Goal: Find specific page/section: Find specific page/section

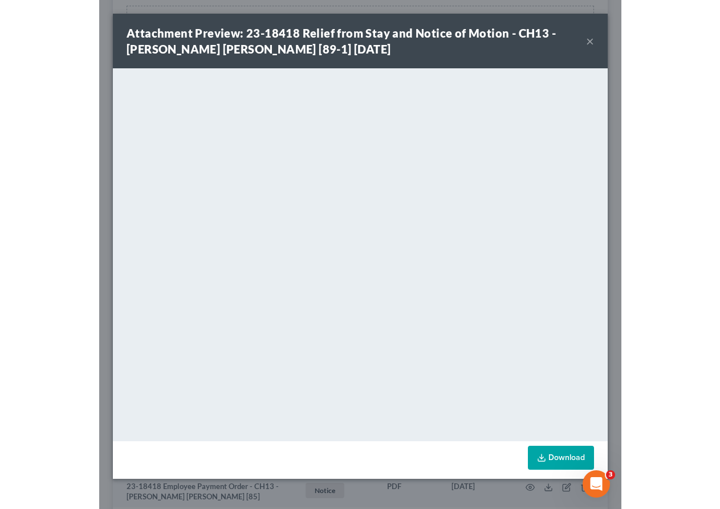
scroll to position [214, 0]
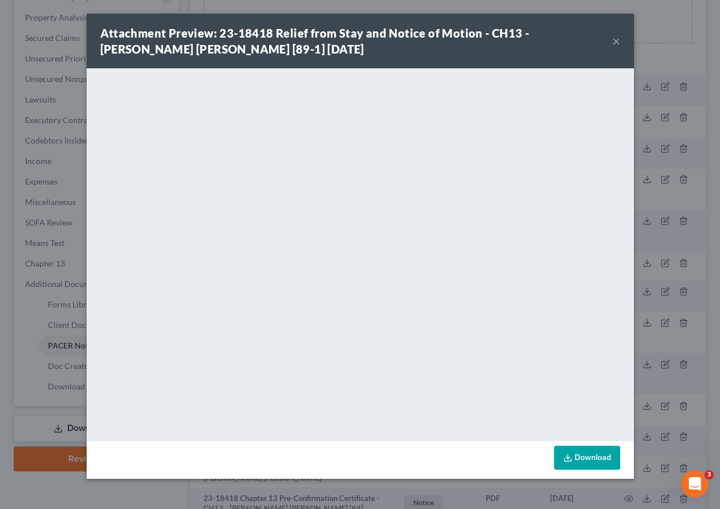
click at [521, 43] on button "×" at bounding box center [616, 41] width 8 height 14
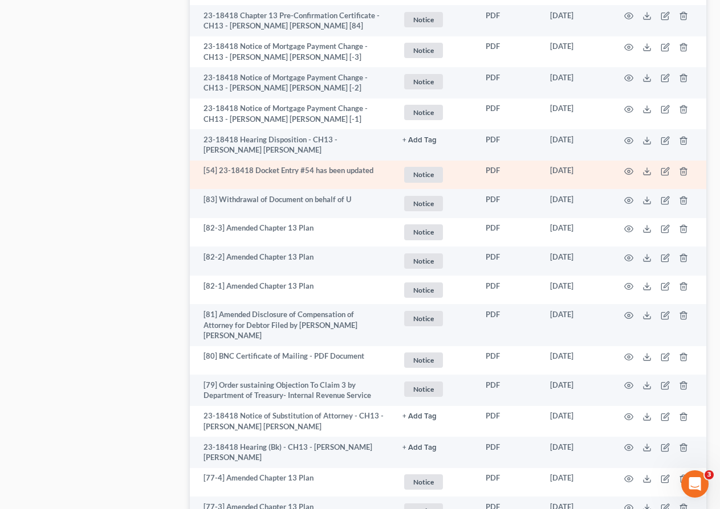
scroll to position [0, 0]
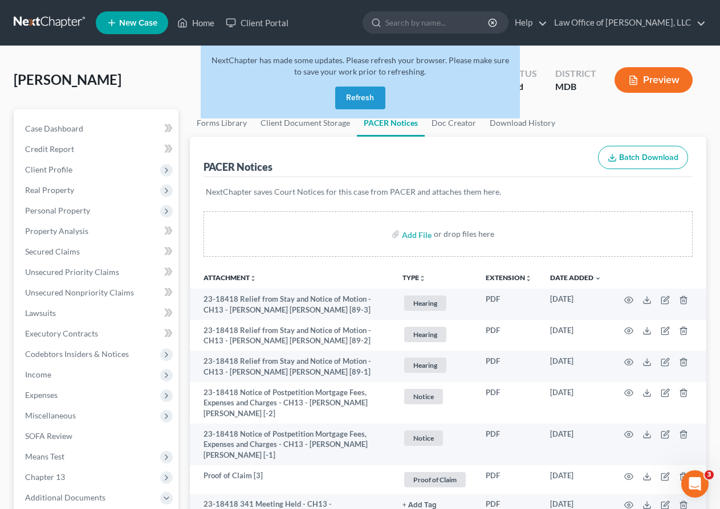
click at [358, 95] on button "Refresh" at bounding box center [360, 98] width 50 height 23
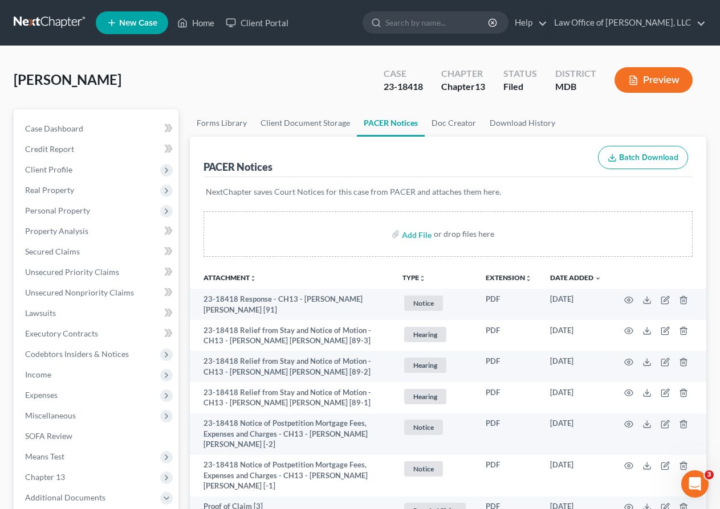
click at [290, 74] on div "[PERSON_NAME] Upgraded Case 23-18418 Chapter Chapter 13 Status Filed District M…" at bounding box center [360, 85] width 692 height 50
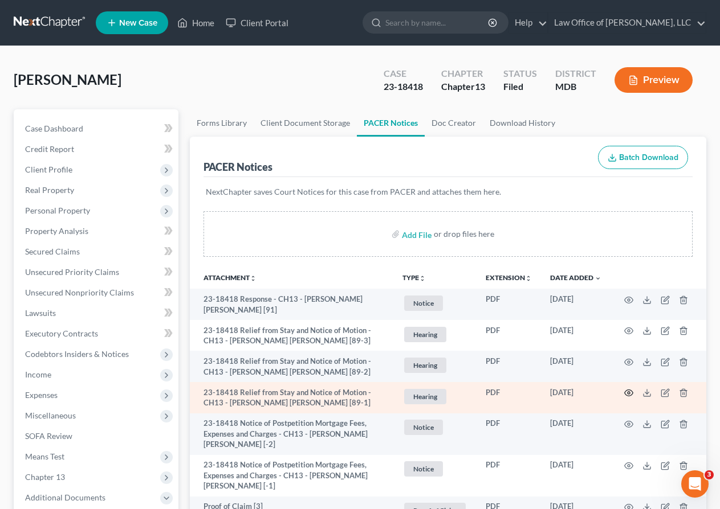
click at [627, 392] on circle "button" at bounding box center [628, 393] width 2 height 2
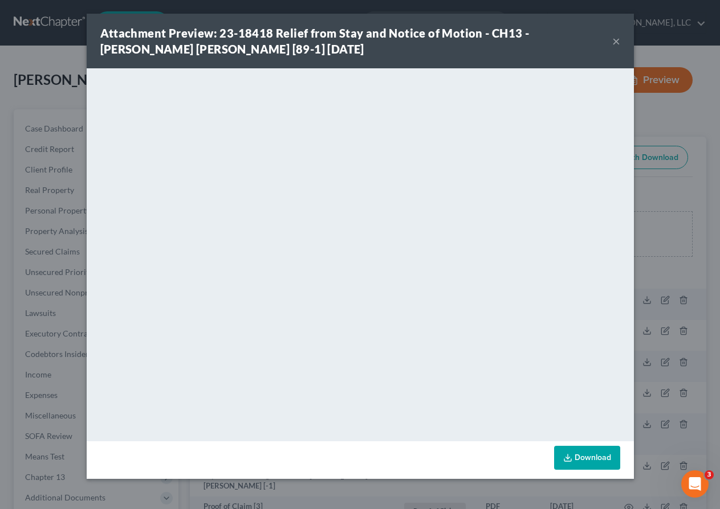
click at [619, 44] on button "×" at bounding box center [616, 41] width 8 height 14
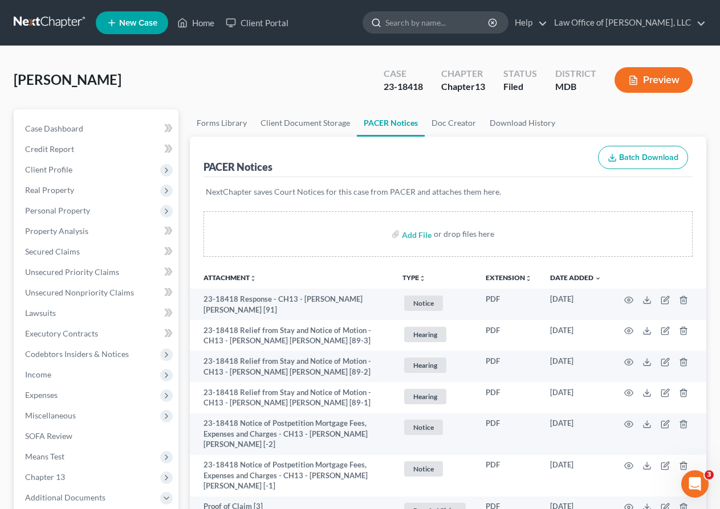
click at [466, 19] on input "search" at bounding box center [437, 22] width 104 height 21
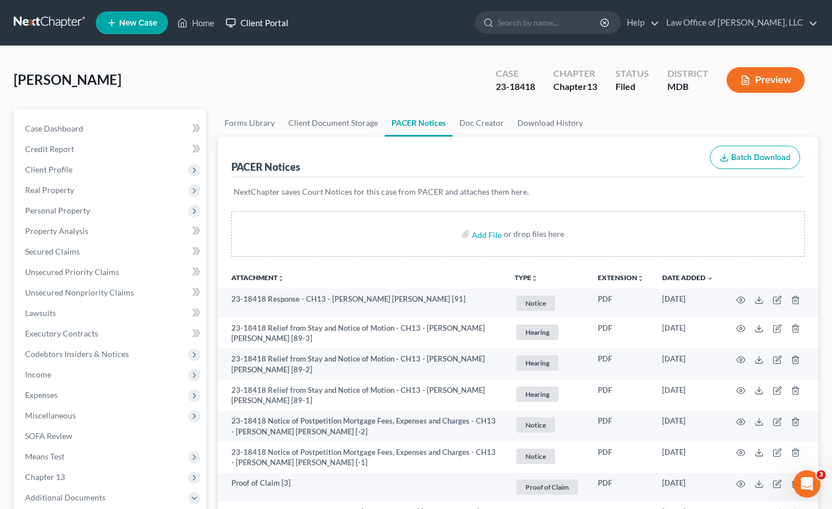
click at [243, 23] on link "Client Portal" at bounding box center [257, 23] width 74 height 21
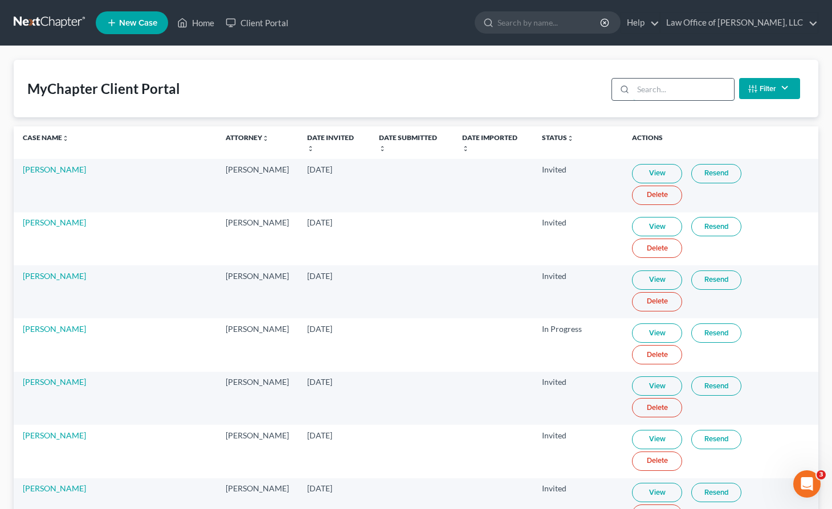
click at [666, 87] on input "search" at bounding box center [683, 90] width 101 height 22
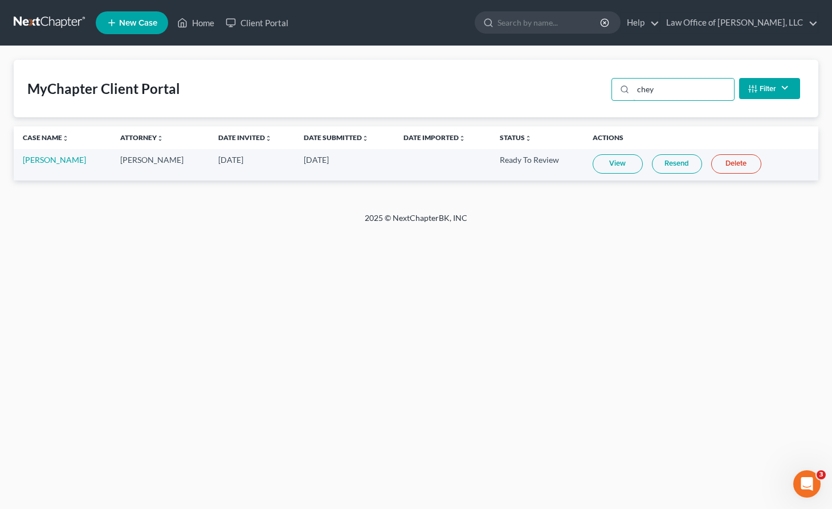
type input "chey"
click at [606, 161] on link "View" at bounding box center [618, 163] width 50 height 19
